Goal: Task Accomplishment & Management: Manage account settings

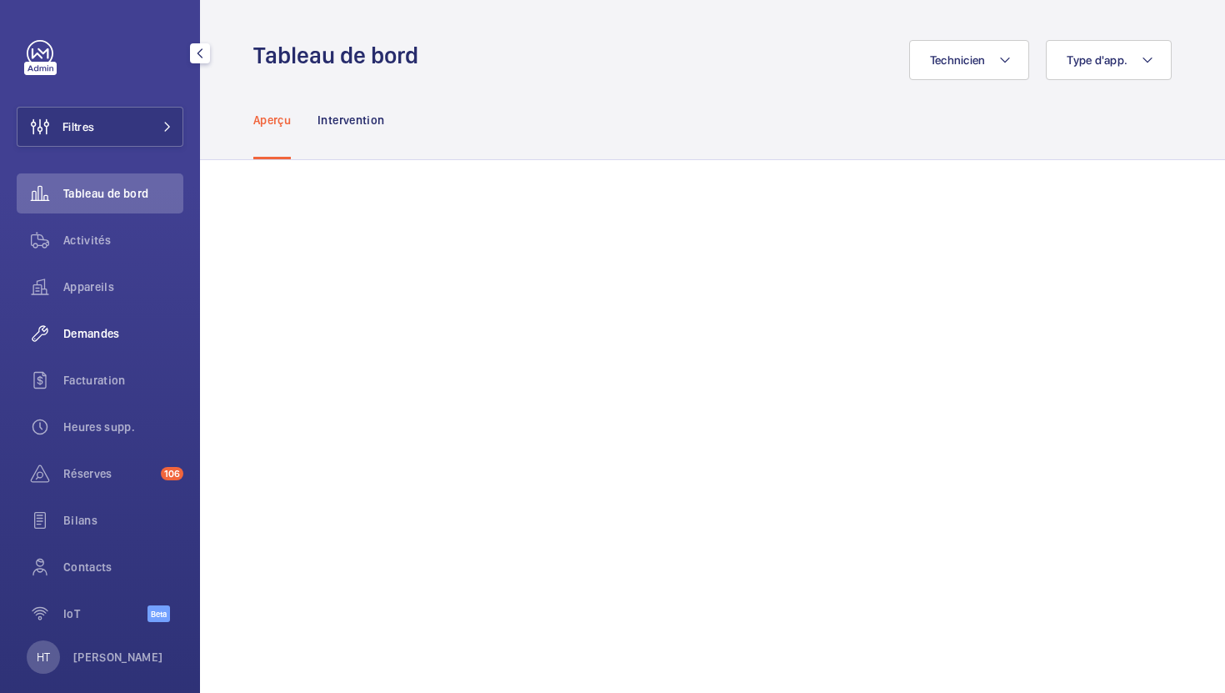
click at [63, 326] on wm-front-icon-button at bounding box center [40, 333] width 47 height 40
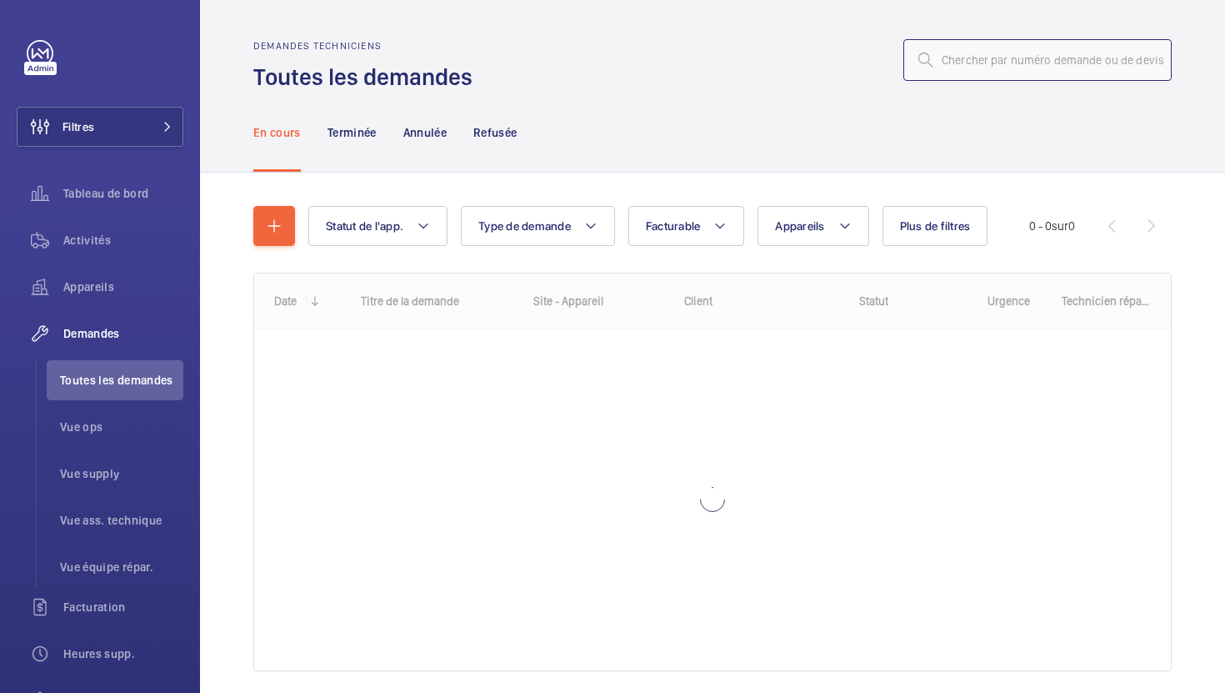
click at [1052, 57] on input "text" at bounding box center [1038, 60] width 268 height 42
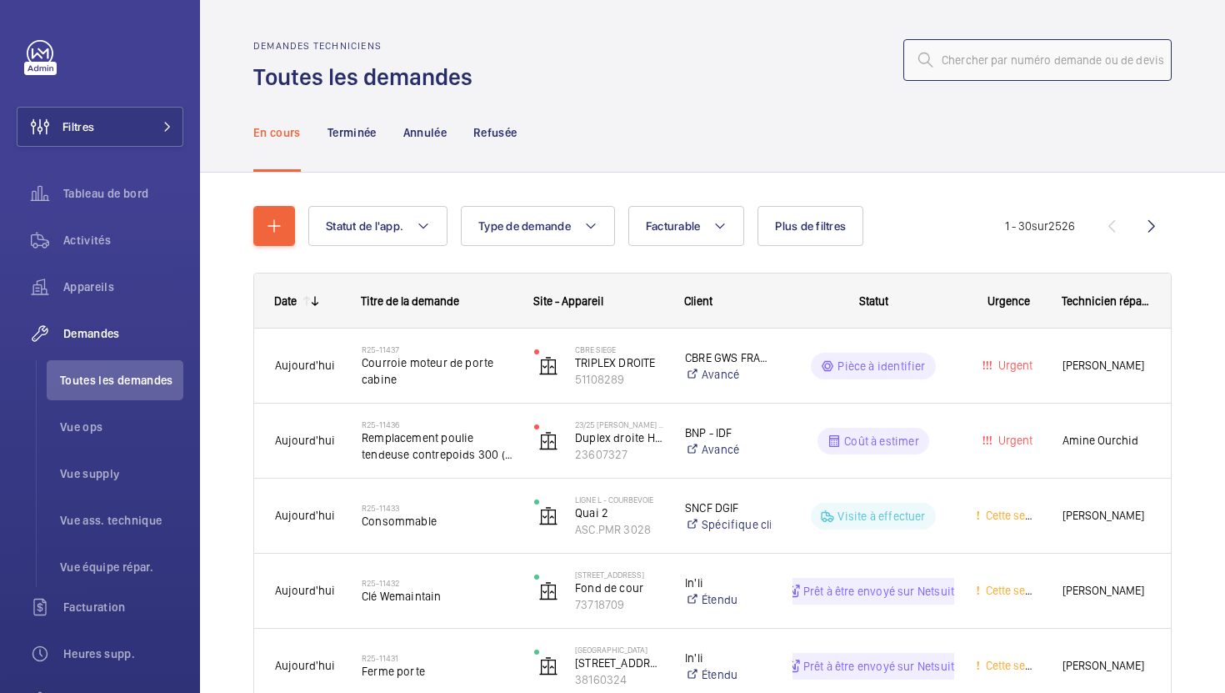
click at [1052, 57] on input "text" at bounding box center [1038, 60] width 268 height 42
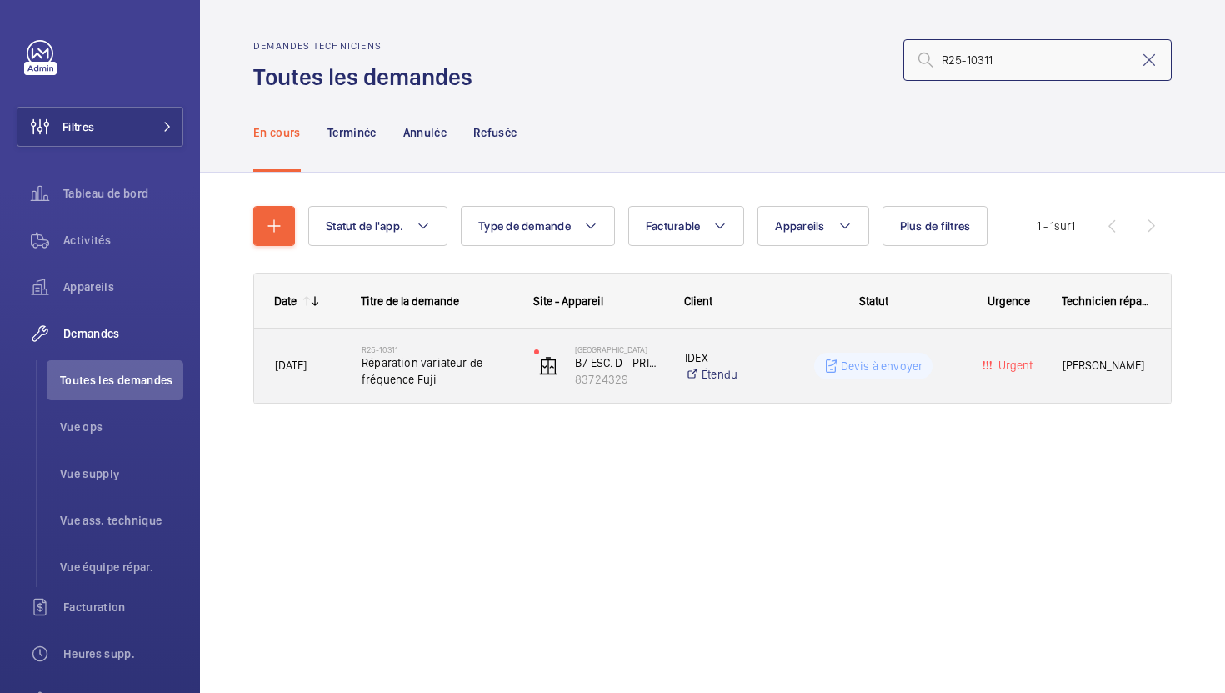
type input "R25-10311"
click at [485, 397] on div "R25-10311 Réparation variateur de fréquence Fuji" at bounding box center [427, 365] width 171 height 75
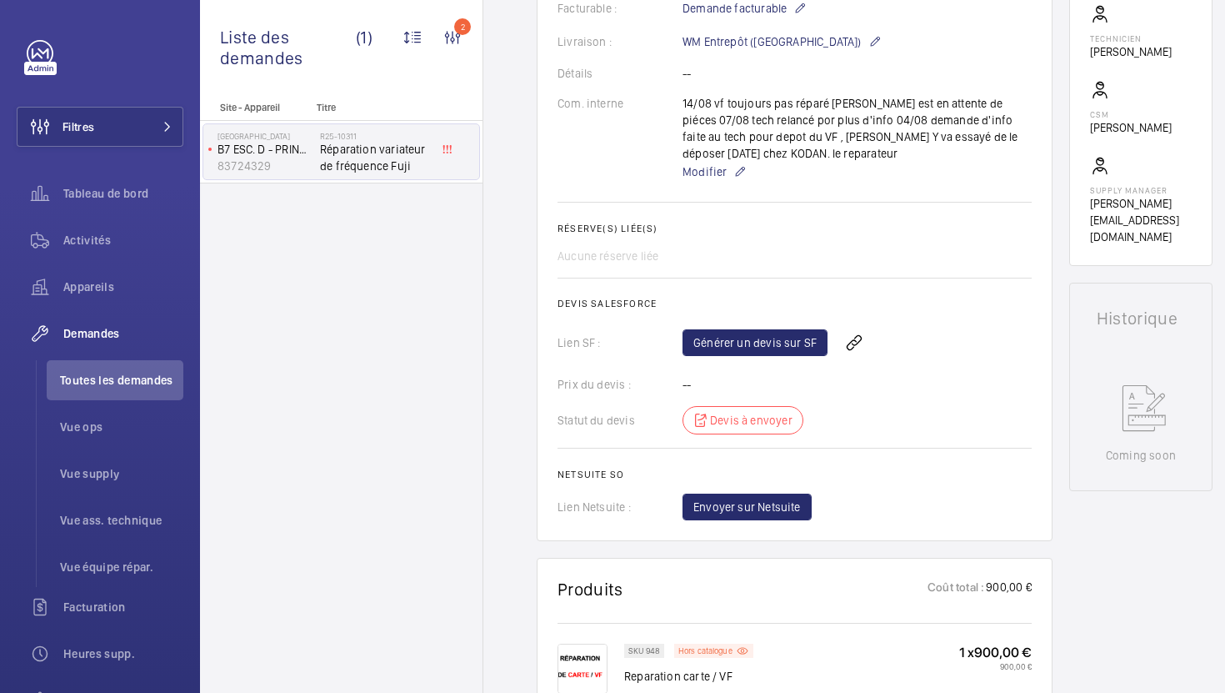
scroll to position [441, 0]
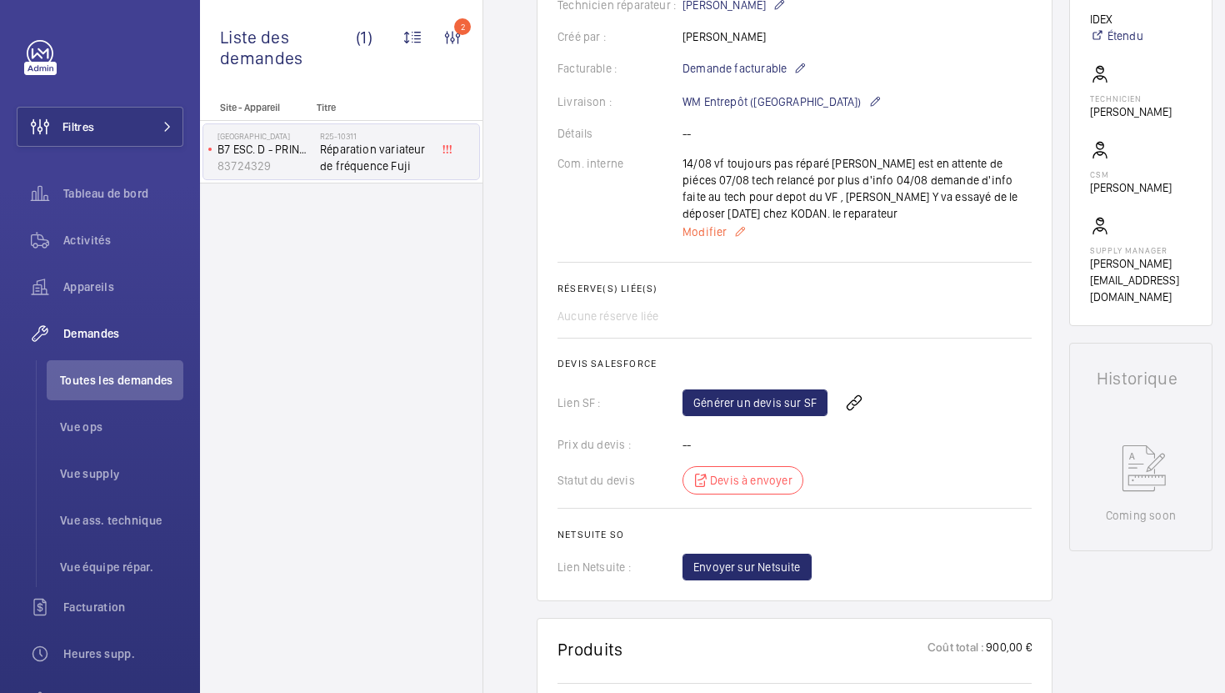
click at [689, 234] on span "Modifier" at bounding box center [705, 231] width 44 height 17
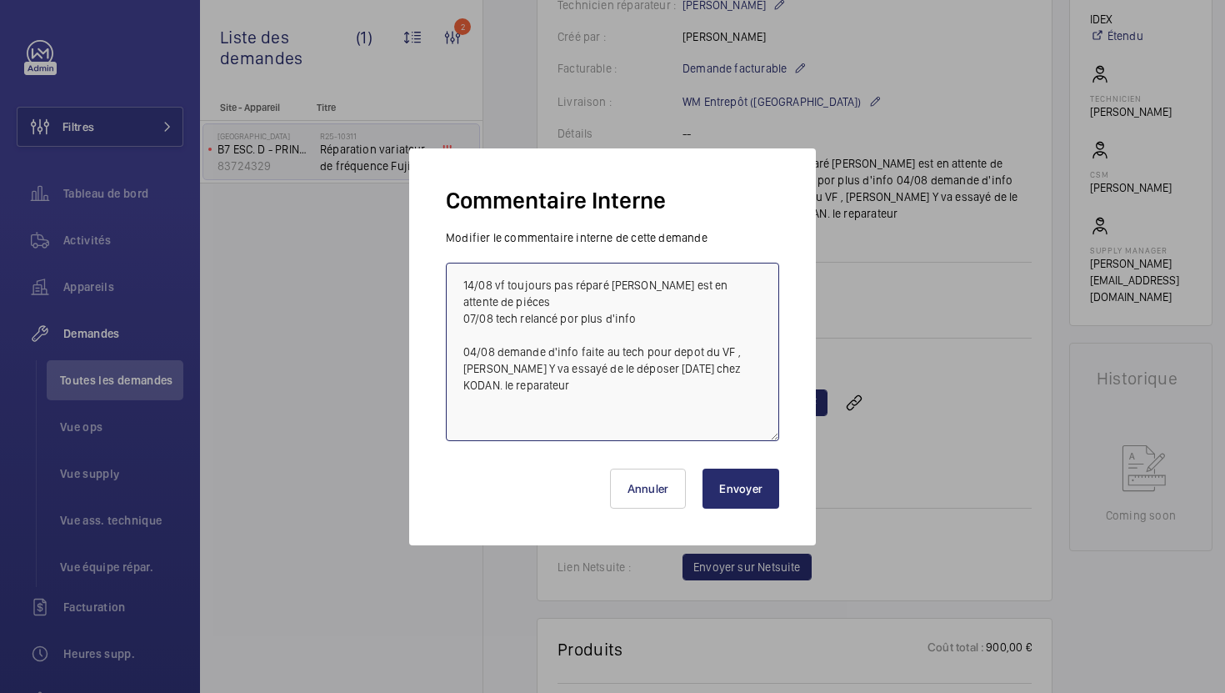
click at [461, 288] on textarea "14/08 vf toujours pas réparé [PERSON_NAME] est en attente de piéces 07/08 tech …" at bounding box center [612, 352] width 333 height 178
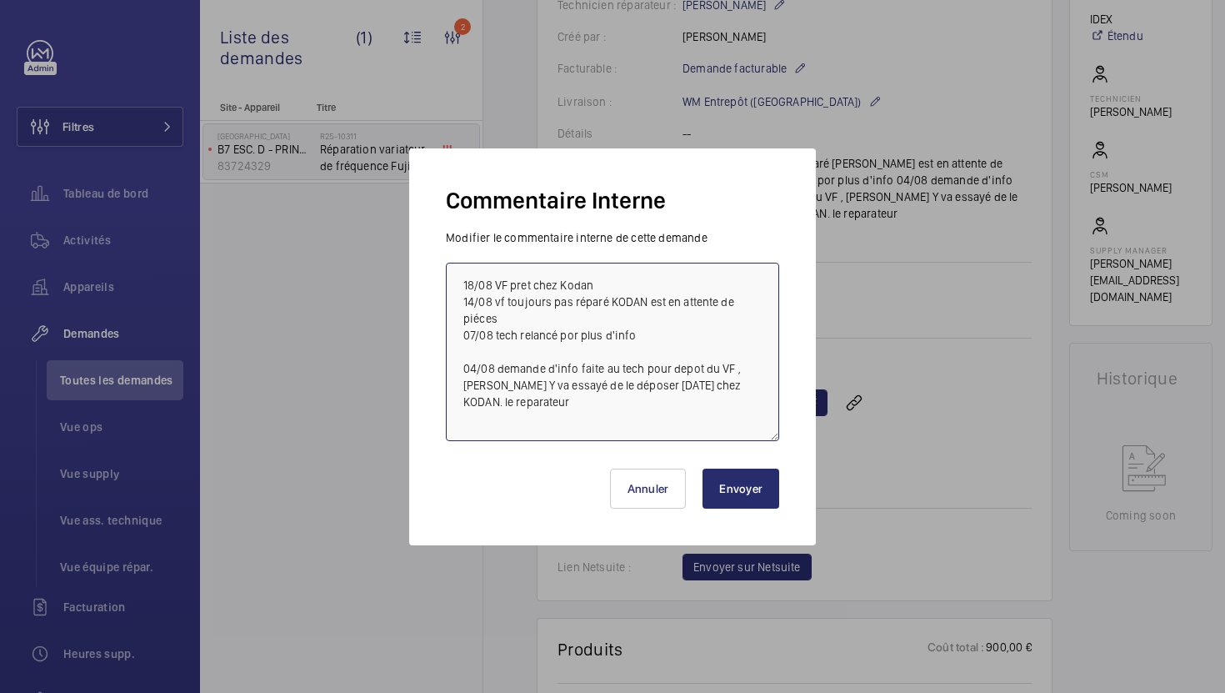
type textarea "18/08 VF pret chez Kodan 14/08 vf toujours pas réparé KODAN est en attente de p…"
click at [735, 494] on button "Envoyer" at bounding box center [741, 489] width 77 height 40
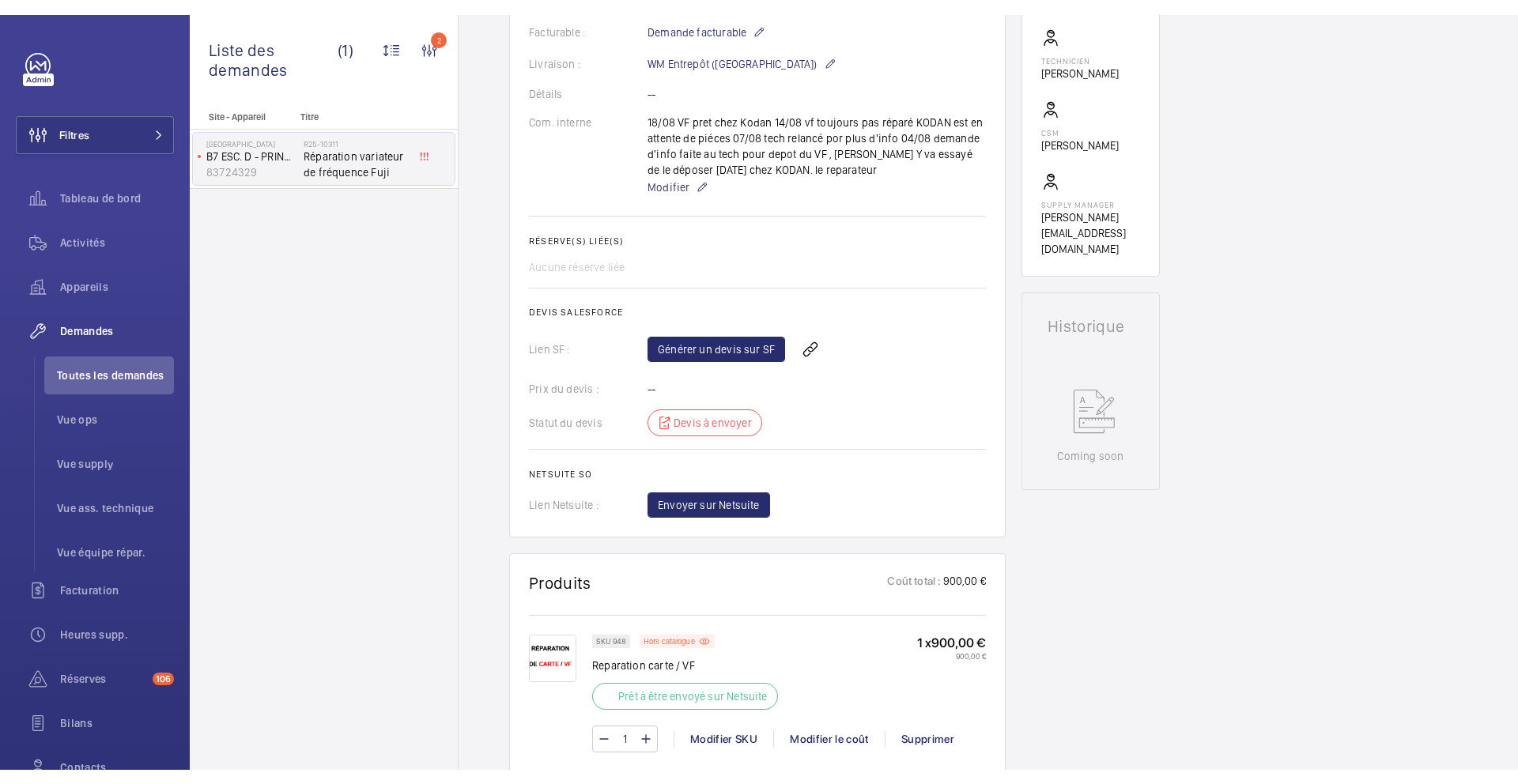
scroll to position [465, 0]
